Goal: Ask a question

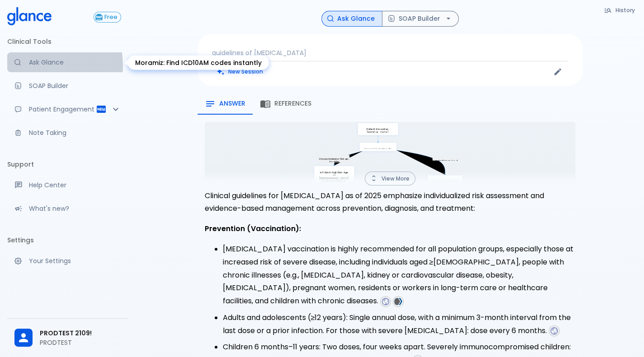
click at [36, 66] on p "Ask Glance" at bounding box center [75, 62] width 92 height 9
